Goal: Task Accomplishment & Management: Use online tool/utility

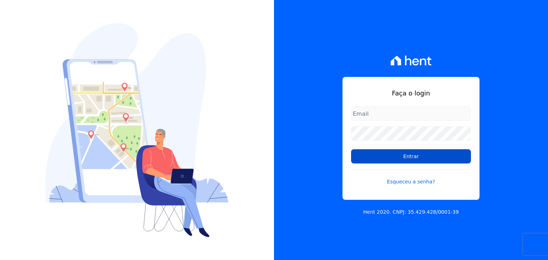
type input "[EMAIL_ADDRESS][DOMAIN_NAME]"
click at [362, 157] on input "Entrar" at bounding box center [411, 156] width 120 height 14
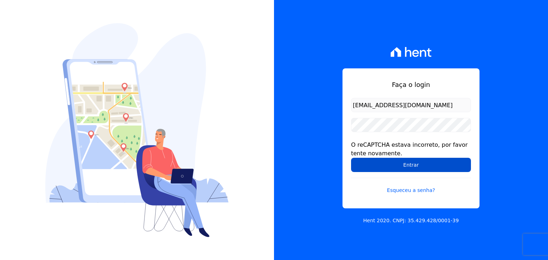
click at [382, 169] on input "Entrar" at bounding box center [411, 165] width 120 height 14
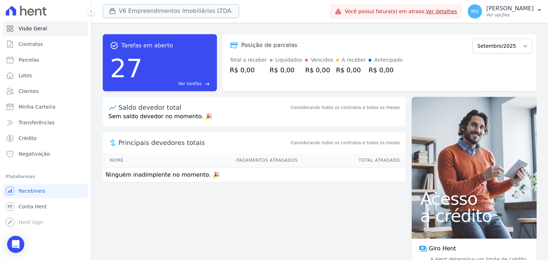
click at [130, 15] on button "V6 Empreendimentos Imobiliários LTDA." at bounding box center [171, 11] width 136 height 14
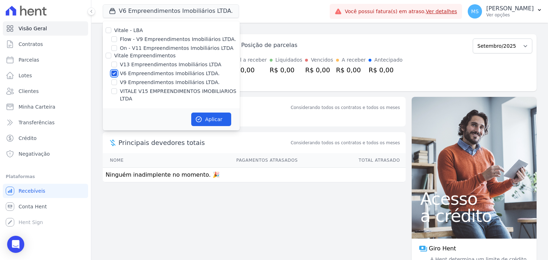
click at [115, 75] on input "V6 Empreendimentos Imobiliários LTDA." at bounding box center [114, 74] width 6 height 6
checkbox input "false"
click at [120, 63] on label "V13 Empreendimentos Imobiliários LTDA" at bounding box center [170, 64] width 101 height 7
click at [117, 63] on input "V13 Empreendimentos Imobiliários LTDA" at bounding box center [114, 65] width 6 height 6
checkbox input "true"
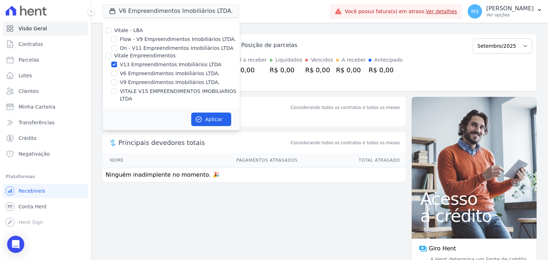
click at [114, 96] on div "Vitale - LBA Flow - V9 Empreendimentos Imobiliários LTDA. On - V11 Empreendimen…" at bounding box center [171, 64] width 137 height 87
click at [123, 94] on label "VITALE V15 EMPREENDIMENTOS IMOBILIARIOS LTDA" at bounding box center [180, 95] width 120 height 15
click at [117, 94] on input "VITALE V15 EMPREENDIMENTOS IMOBILIARIOS LTDA" at bounding box center [114, 91] width 6 height 6
checkbox input "true"
click at [223, 113] on button "Aplicar" at bounding box center [211, 120] width 40 height 14
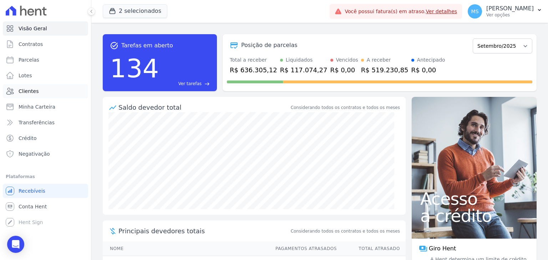
click at [31, 92] on span "Clientes" at bounding box center [29, 91] width 20 height 7
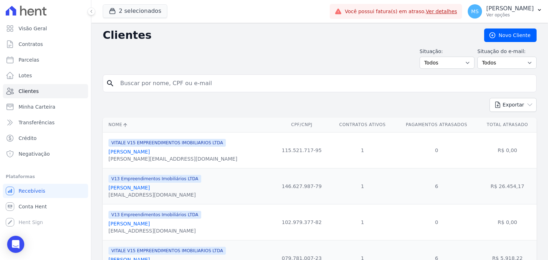
click at [145, 78] on input "search" at bounding box center [324, 83] width 417 height 14
type input "joão paulo"
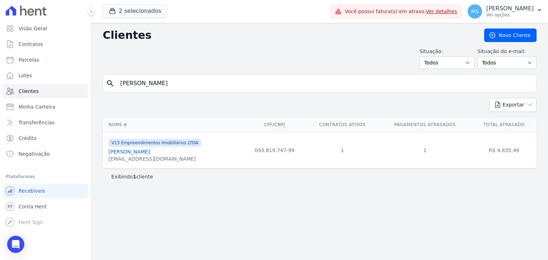
click at [141, 149] on link "João Paulo Dos Santos Souto" at bounding box center [128, 152] width 41 height 6
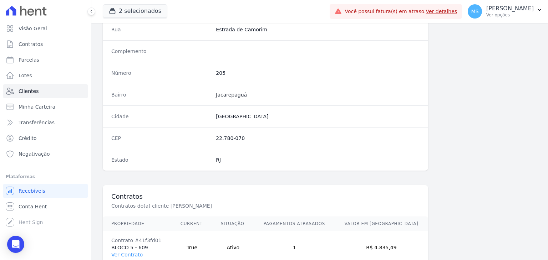
scroll to position [392, 0]
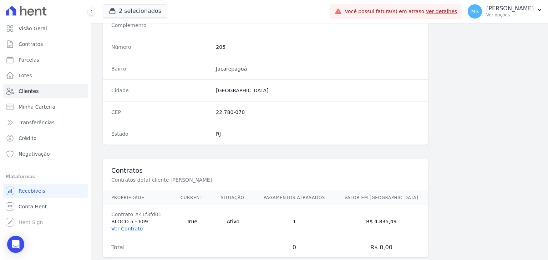
click at [139, 229] on link "Ver Contrato" at bounding box center [126, 229] width 31 height 6
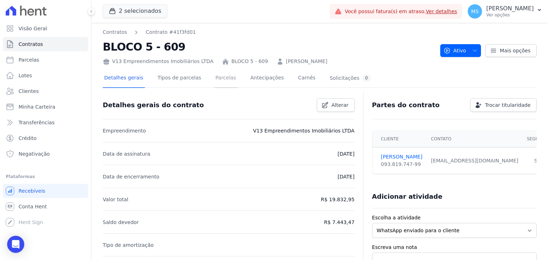
click at [214, 76] on link "Parcelas" at bounding box center [226, 78] width 24 height 19
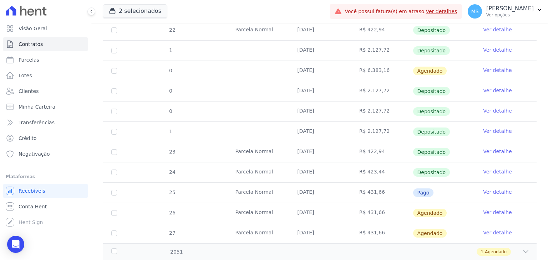
scroll to position [447, 0]
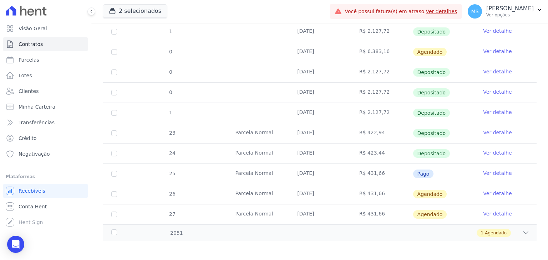
drag, startPoint x: 319, startPoint y: 175, endPoint x: 330, endPoint y: 176, distance: 11.1
click at [330, 176] on td "[DATE]" at bounding box center [319, 174] width 62 height 20
click at [494, 173] on link "Ver detalhe" at bounding box center [497, 173] width 29 height 7
click at [492, 170] on link "Ver detalhe" at bounding box center [497, 173] width 29 height 7
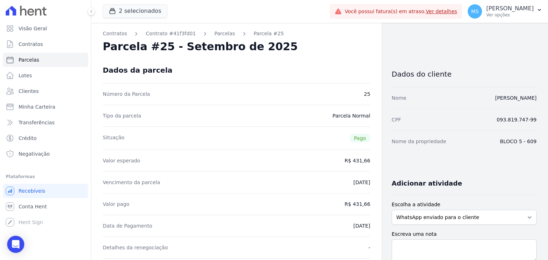
scroll to position [71, 0]
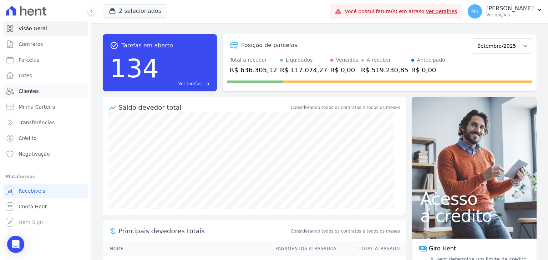
click at [26, 93] on span "Clientes" at bounding box center [29, 91] width 20 height 7
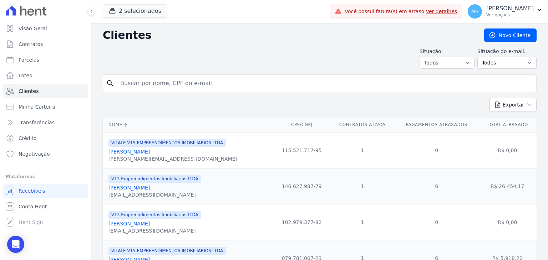
click at [133, 86] on input "search" at bounding box center [324, 83] width 417 height 14
type input "CLEIDE"
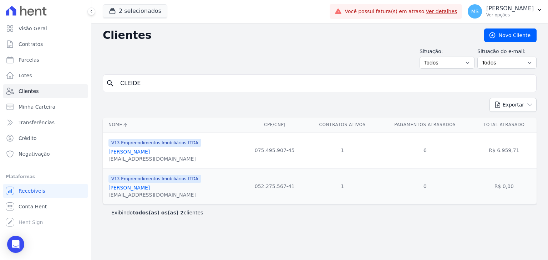
click at [145, 152] on link "Cleide Da Silva De Oliveira" at bounding box center [128, 152] width 41 height 6
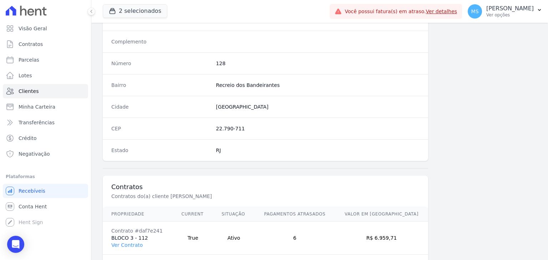
scroll to position [405, 0]
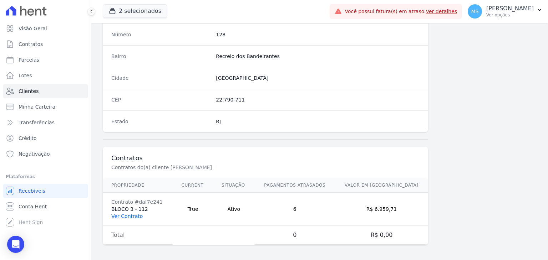
click at [128, 217] on link "Ver Contrato" at bounding box center [126, 217] width 31 height 6
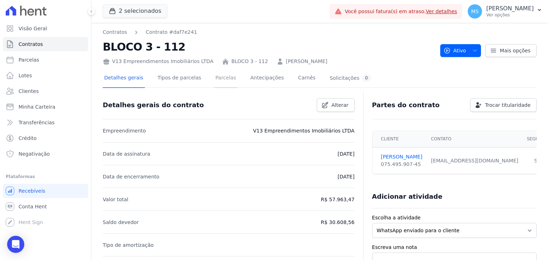
click at [223, 79] on link "Parcelas" at bounding box center [226, 78] width 24 height 19
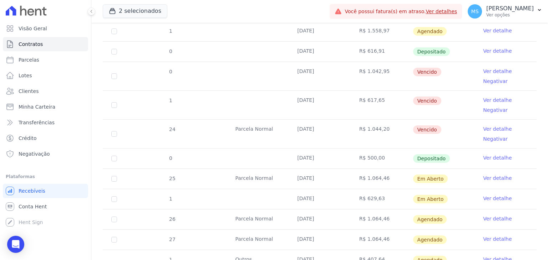
scroll to position [535, 0]
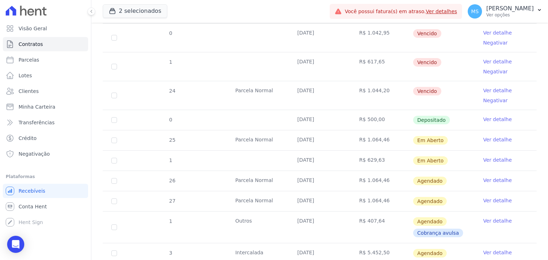
click at [495, 140] on link "Ver detalhe" at bounding box center [497, 139] width 29 height 7
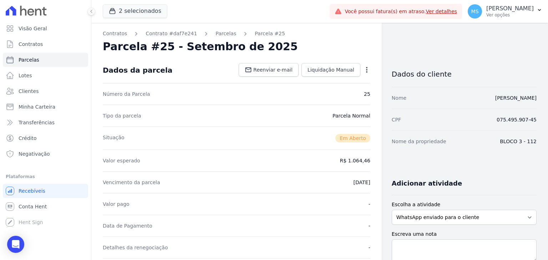
click at [363, 70] on icon "button" at bounding box center [366, 69] width 7 height 7
click at [339, 93] on link "Cancelar Cobrança" at bounding box center [336, 92] width 63 height 13
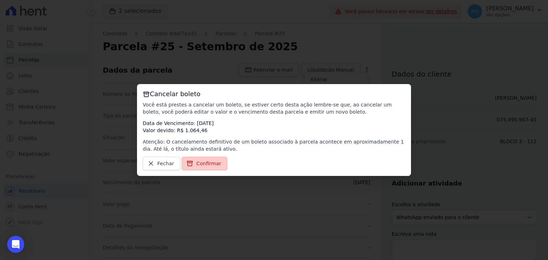
click at [208, 160] on span "Confirmar" at bounding box center [208, 163] width 25 height 7
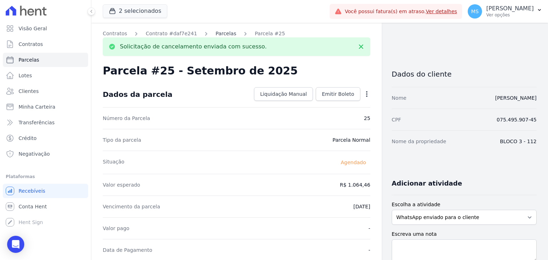
click at [215, 37] on link "Parcelas" at bounding box center [225, 33] width 21 height 7
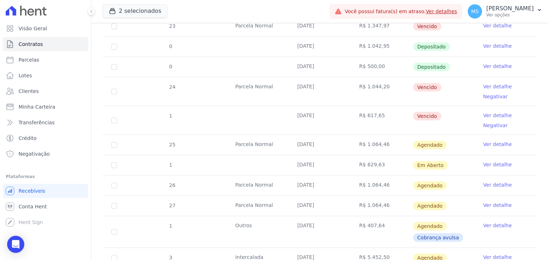
scroll to position [535, 0]
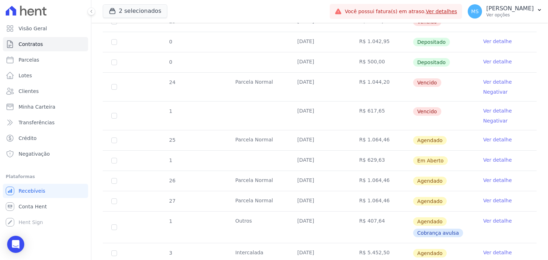
click at [491, 160] on link "Ver detalhe" at bounding box center [497, 160] width 29 height 7
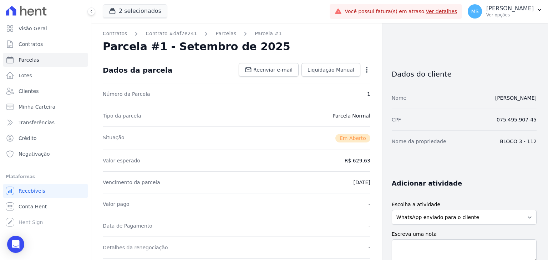
click at [363, 70] on icon "button" at bounding box center [366, 69] width 7 height 7
click at [325, 93] on link "Cancelar Cobrança" at bounding box center [336, 92] width 63 height 13
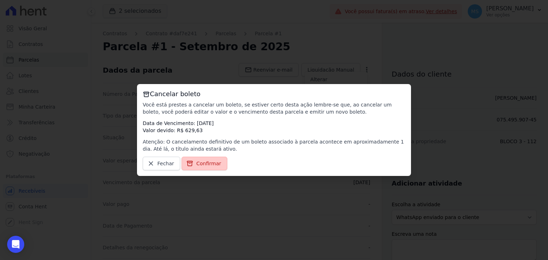
click at [196, 166] on span "Confirmar" at bounding box center [208, 163] width 25 height 7
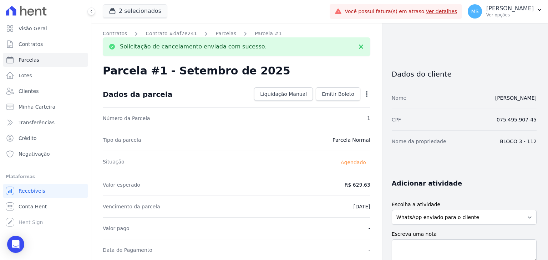
click at [216, 36] on link "Parcelas" at bounding box center [225, 33] width 21 height 7
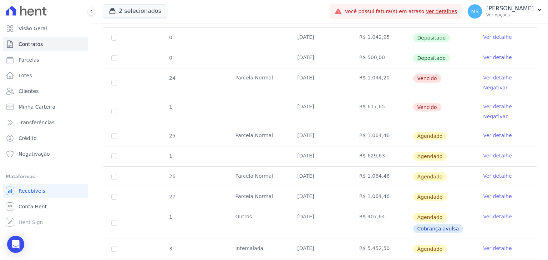
scroll to position [573, 0]
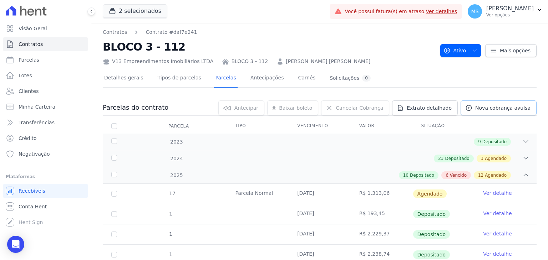
click at [485, 109] on span "Nova cobrança avulsa" at bounding box center [502, 107] width 55 height 7
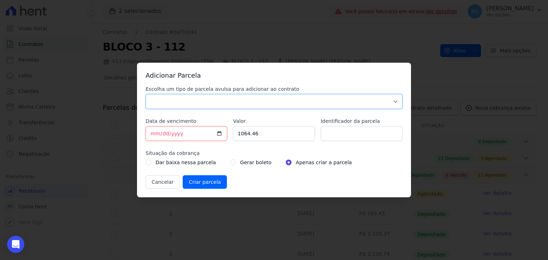
drag, startPoint x: 175, startPoint y: 106, endPoint x: 169, endPoint y: 106, distance: 6.8
click at [175, 106] on select "Parcela Normal Sinal Caução Intercalada Chaves Pré Chaves Pós Chaves Taxas Quit…" at bounding box center [273, 101] width 257 height 15
select select "others"
click at [145, 94] on select "Parcela Normal Sinal Caução Intercalada Chaves Pré Chaves Pós Chaves Taxas Quit…" at bounding box center [273, 101] width 257 height 15
click at [155, 134] on input "[DATE]" at bounding box center [186, 133] width 82 height 15
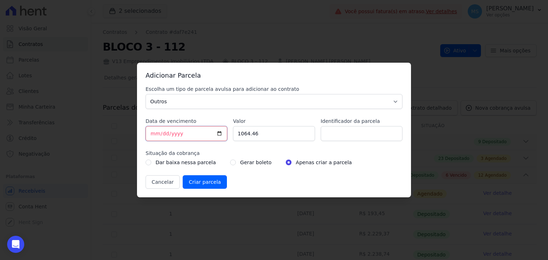
type input "[DATE]"
click at [349, 136] on input "Identificador da parcela" at bounding box center [362, 133] width 82 height 15
drag, startPoint x: 187, startPoint y: 138, endPoint x: 109, endPoint y: 130, distance: 78.1
click at [108, 134] on div "Adicionar Parcela Escolha um tipo de parcela avulsa para adicionar ao contrato …" at bounding box center [274, 130] width 548 height 260
type input "666.67"
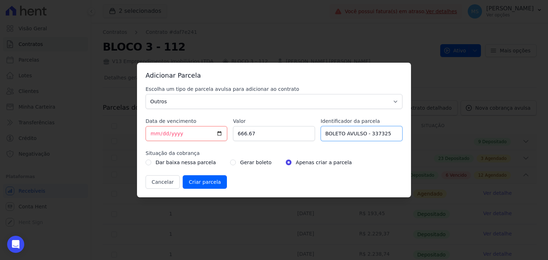
type input "BOLETO AVULSO - 337325"
drag, startPoint x: 224, startPoint y: 165, endPoint x: 228, endPoint y: 164, distance: 4.2
click at [230, 166] on div "Gerar boleto" at bounding box center [250, 162] width 41 height 9
click at [230, 163] on div "Gerar boleto" at bounding box center [250, 162] width 41 height 9
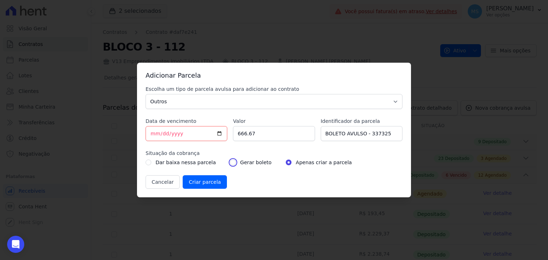
click at [230, 162] on input "radio" at bounding box center [233, 163] width 6 height 6
radio input "true"
click at [204, 181] on input "Criar parcela" at bounding box center [205, 182] width 44 height 14
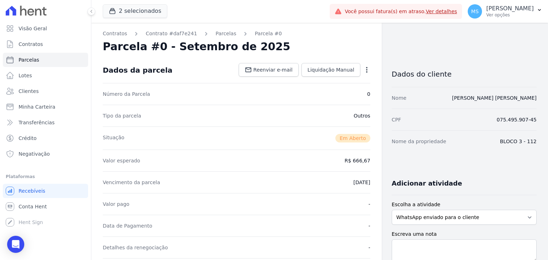
scroll to position [178, 0]
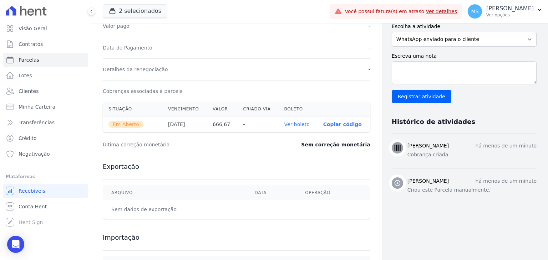
click at [303, 122] on link "Ver boleto" at bounding box center [296, 125] width 25 height 6
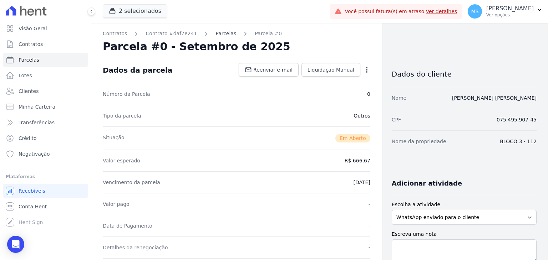
click at [215, 35] on link "Parcelas" at bounding box center [225, 33] width 21 height 7
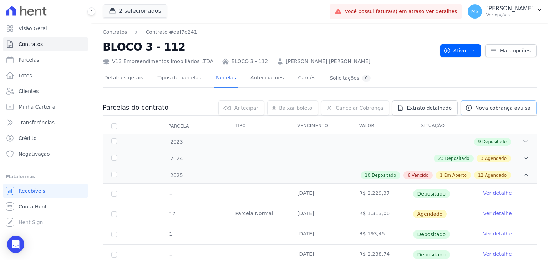
click at [501, 104] on span "Nova cobrança avulsa" at bounding box center [502, 107] width 55 height 7
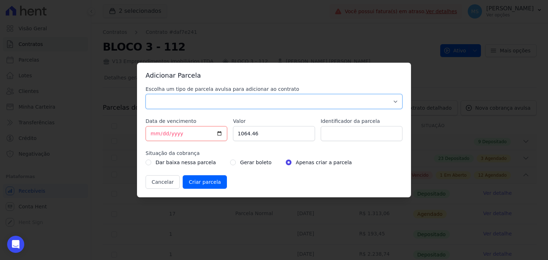
drag, startPoint x: 179, startPoint y: 102, endPoint x: 176, endPoint y: 105, distance: 4.8
click at [179, 101] on select "Parcela Normal Sinal Caução Intercalada Chaves Pré Chaves Pós Chaves Taxas Quit…" at bounding box center [273, 101] width 257 height 15
select select "others"
click at [145, 94] on select "Parcela Normal Sinal Caução Intercalada Chaves Pré Chaves Pós Chaves Taxas Quit…" at bounding box center [273, 101] width 257 height 15
click at [153, 136] on input "[DATE]" at bounding box center [186, 133] width 82 height 15
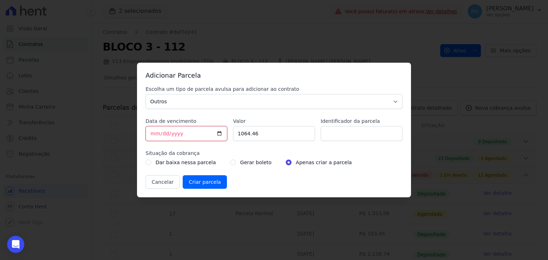
type input "[DATE]"
type input "841.24"
type input "BOLETO AVULSO - 337342"
drag, startPoint x: 226, startPoint y: 161, endPoint x: 227, endPoint y: 171, distance: 10.0
click at [230, 161] on input "radio" at bounding box center [233, 163] width 6 height 6
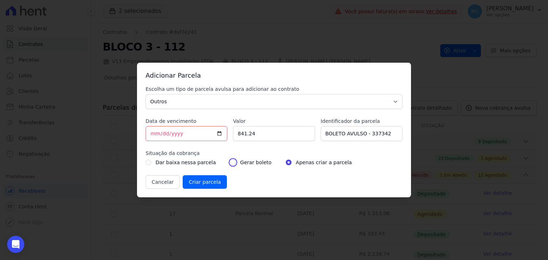
radio input "true"
click at [210, 178] on input "Criar parcela" at bounding box center [205, 182] width 44 height 14
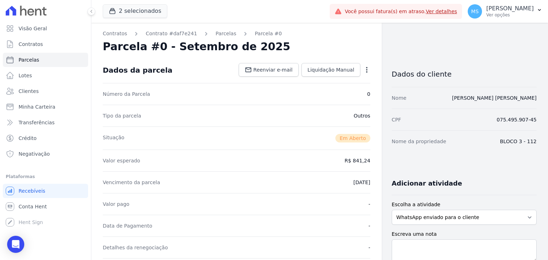
scroll to position [107, 0]
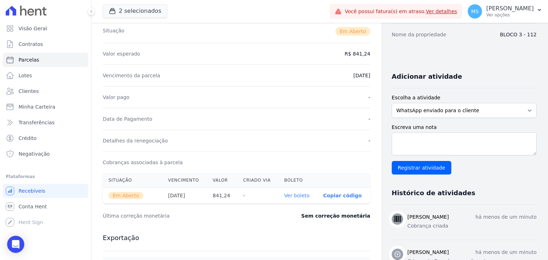
click at [300, 194] on link "Ver boleto" at bounding box center [296, 196] width 25 height 6
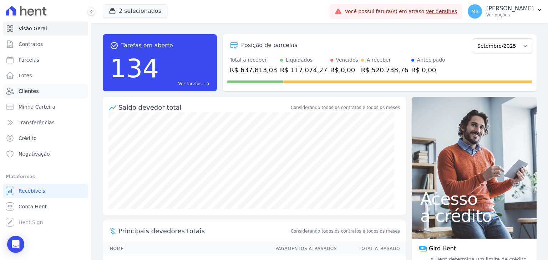
click at [25, 90] on span "Clientes" at bounding box center [29, 91] width 20 height 7
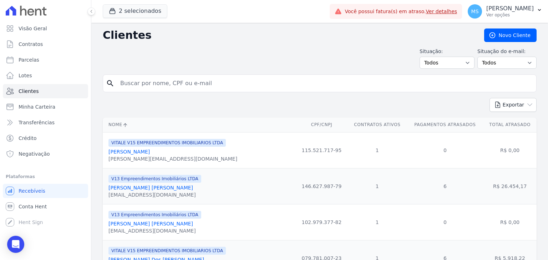
click at [167, 81] on input "search" at bounding box center [324, 83] width 417 height 14
type input "[PERSON_NAME]"
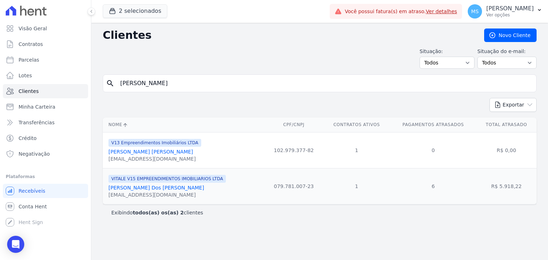
click at [144, 189] on link "[PERSON_NAME] Dos [PERSON_NAME]" at bounding box center [156, 188] width 96 height 6
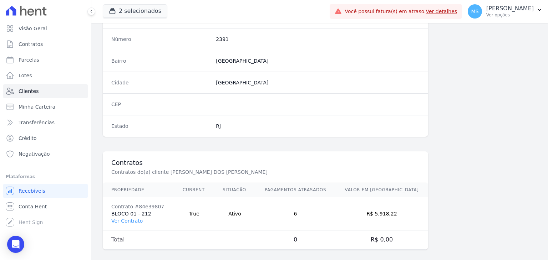
scroll to position [405, 0]
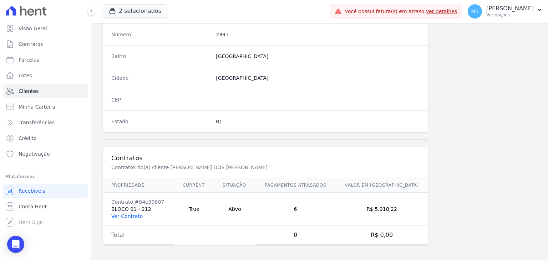
click at [132, 214] on link "Ver Contrato" at bounding box center [126, 217] width 31 height 6
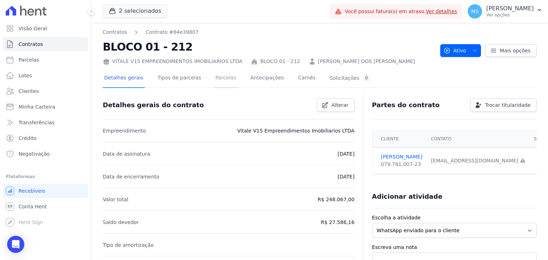
click at [215, 79] on link "Parcelas" at bounding box center [226, 78] width 24 height 19
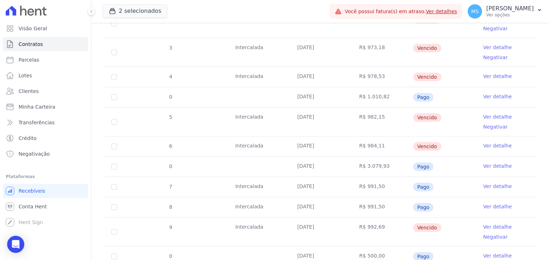
scroll to position [336, 0]
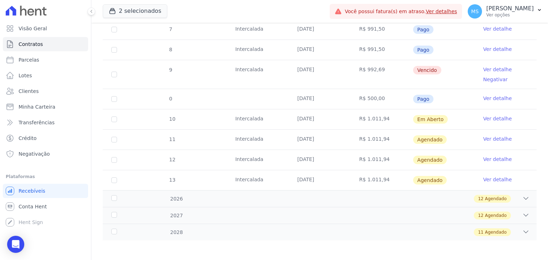
click at [496, 116] on link "Ver detalhe" at bounding box center [497, 118] width 29 height 7
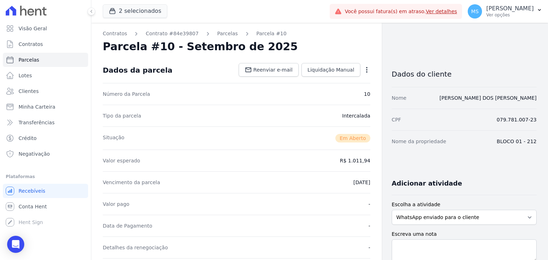
click at [363, 71] on icon "button" at bounding box center [366, 69] width 7 height 7
click at [334, 98] on link "Cancelar Cobrança" at bounding box center [336, 92] width 63 height 13
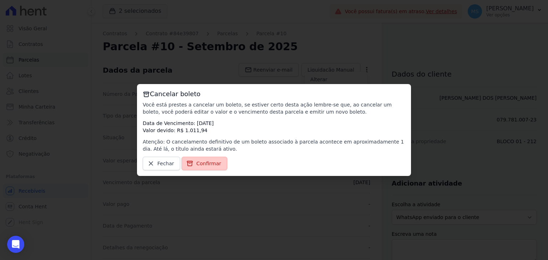
click at [203, 159] on link "Confirmar" at bounding box center [205, 164] width 46 height 14
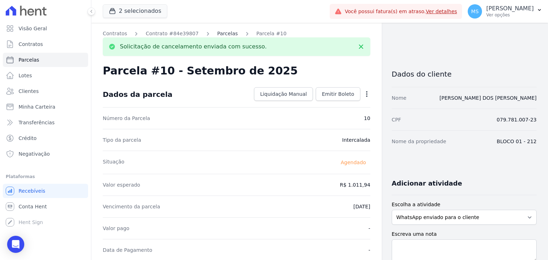
click at [223, 36] on link "Parcelas" at bounding box center [227, 33] width 21 height 7
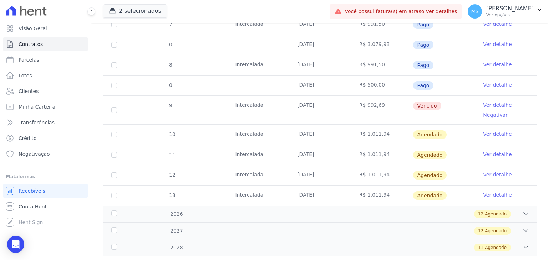
scroll to position [321, 0]
click at [483, 83] on link "Ver detalhe" at bounding box center [497, 84] width 29 height 7
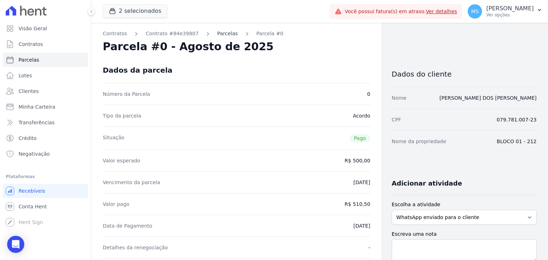
click at [217, 34] on link "Parcelas" at bounding box center [227, 33] width 21 height 7
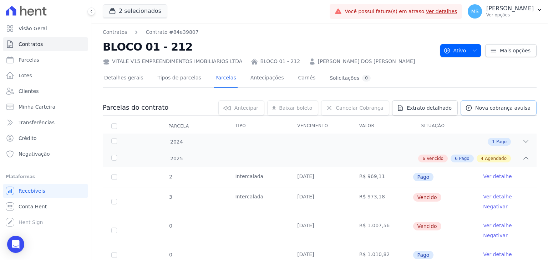
click at [486, 109] on span "Nova cobrança avulsa" at bounding box center [502, 107] width 55 height 7
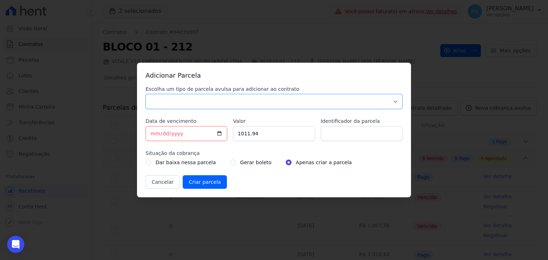
drag, startPoint x: 164, startPoint y: 99, endPoint x: 163, endPoint y: 106, distance: 6.8
click at [164, 99] on select "Parcela Normal Sinal Caução Intercalada Chaves Pré Chaves Pós Chaves Taxas Quit…" at bounding box center [273, 101] width 257 height 15
select select "others"
click at [145, 94] on select "Parcela Normal Sinal Caução Intercalada Chaves Pré Chaves Pós Chaves Taxas Quit…" at bounding box center [273, 101] width 257 height 15
drag, startPoint x: 155, startPoint y: 133, endPoint x: 151, endPoint y: 133, distance: 3.9
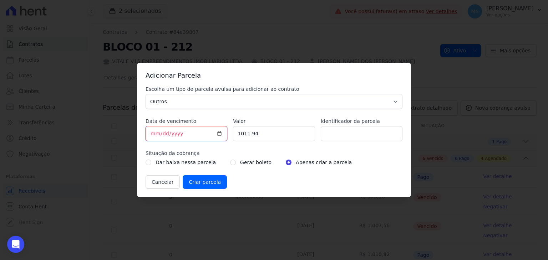
click at [155, 133] on input "[DATE]" at bounding box center [186, 133] width 82 height 15
type input "[DATE]"
click at [262, 133] on input "1011.94" at bounding box center [274, 133] width 82 height 15
type input "1093.30"
type input "BOLETO AVULSO - 337352"
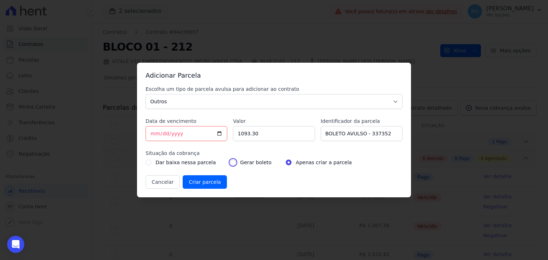
click at [230, 162] on input "radio" at bounding box center [233, 163] width 6 height 6
radio input "true"
click at [204, 187] on input "Criar parcela" at bounding box center [205, 182] width 44 height 14
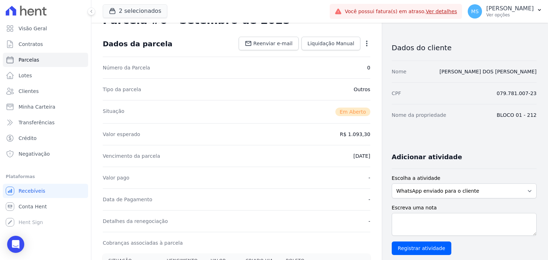
scroll to position [107, 0]
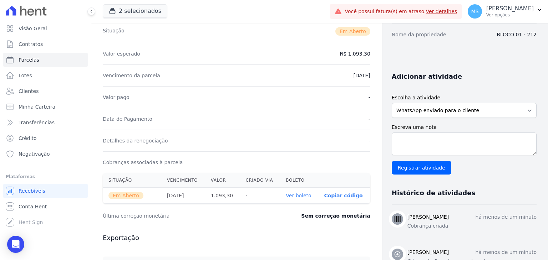
click at [297, 190] on th "Ver boleto" at bounding box center [299, 196] width 38 height 16
click at [297, 194] on link "Ver boleto" at bounding box center [298, 196] width 25 height 6
